Goal: Task Accomplishment & Management: Manage account settings

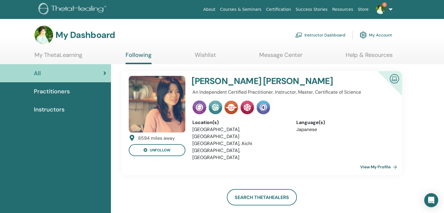
click at [309, 36] on link "Instructor Dashboard" at bounding box center [320, 35] width 50 height 13
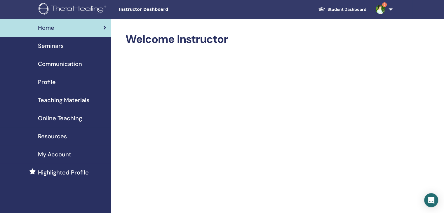
click at [67, 44] on div "Seminars" at bounding box center [56, 45] width 102 height 9
click at [55, 47] on span "Seminars" at bounding box center [51, 45] width 26 height 9
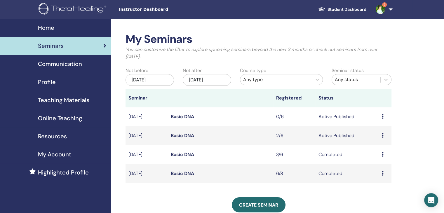
click at [185, 135] on link "Basic DNA" at bounding box center [182, 135] width 23 height 6
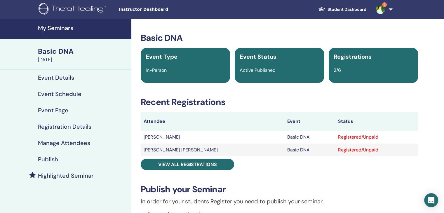
click at [393, 8] on link "5" at bounding box center [383, 9] width 24 height 19
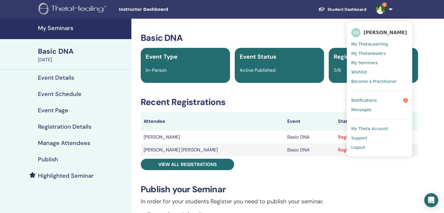
click at [322, 95] on div "Basic DNA Event Type In-Person Event Status Active Published Registrations 2/6 …" at bounding box center [279, 204] width 289 height 342
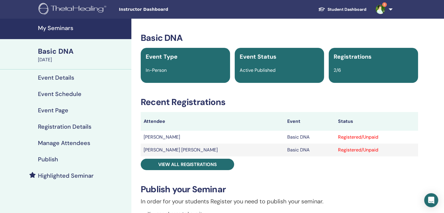
click at [338, 138] on div "Registered/Unpaid" at bounding box center [376, 137] width 77 height 7
click at [338, 137] on div "Registered/Unpaid" at bounding box center [376, 137] width 77 height 7
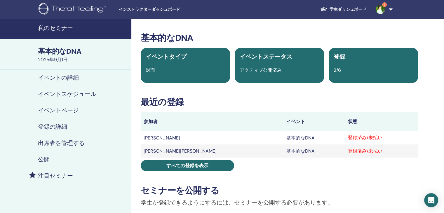
click at [348, 138] on font "登録済み/未払い" at bounding box center [365, 137] width 34 height 6
click at [349, 137] on div "登録済み/未払い" at bounding box center [381, 137] width 67 height 7
click at [348, 140] on font "登録済み/未払い" at bounding box center [365, 137] width 34 height 6
click at [348, 139] on font "登録済み/未払い" at bounding box center [365, 137] width 34 height 6
click at [76, 93] on font "イベントスケジュール" at bounding box center [67, 94] width 58 height 8
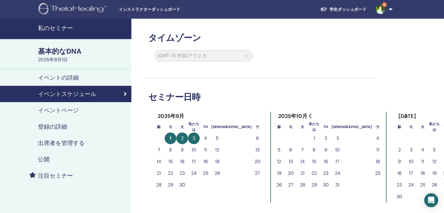
click at [53, 112] on font "イベントページ" at bounding box center [58, 110] width 41 height 8
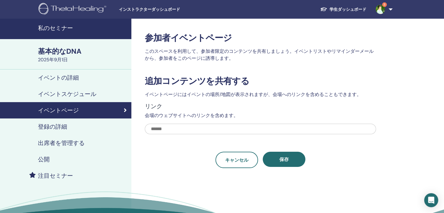
click at [66, 129] on font "登録の詳細" at bounding box center [52, 127] width 29 height 8
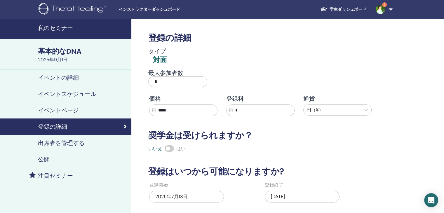
click at [60, 144] on font "出席者を管理する" at bounding box center [61, 143] width 47 height 8
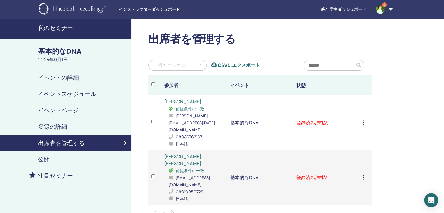
click at [363, 120] on icon at bounding box center [363, 122] width 2 height 5
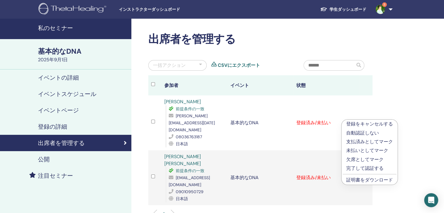
click at [365, 180] on font "証明書をダウンロード" at bounding box center [369, 180] width 47 height 6
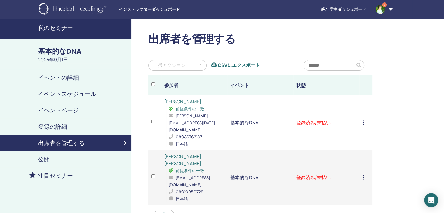
click at [363, 175] on icon at bounding box center [363, 177] width 2 height 5
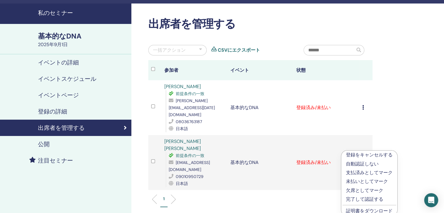
scroll to position [29, 0]
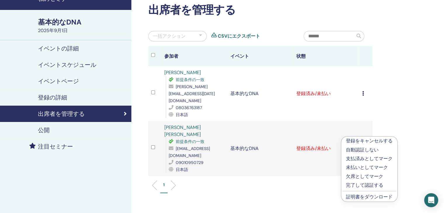
click at [361, 197] on font "証明書をダウンロード" at bounding box center [369, 197] width 47 height 6
